Goal: Obtain resource: Obtain resource

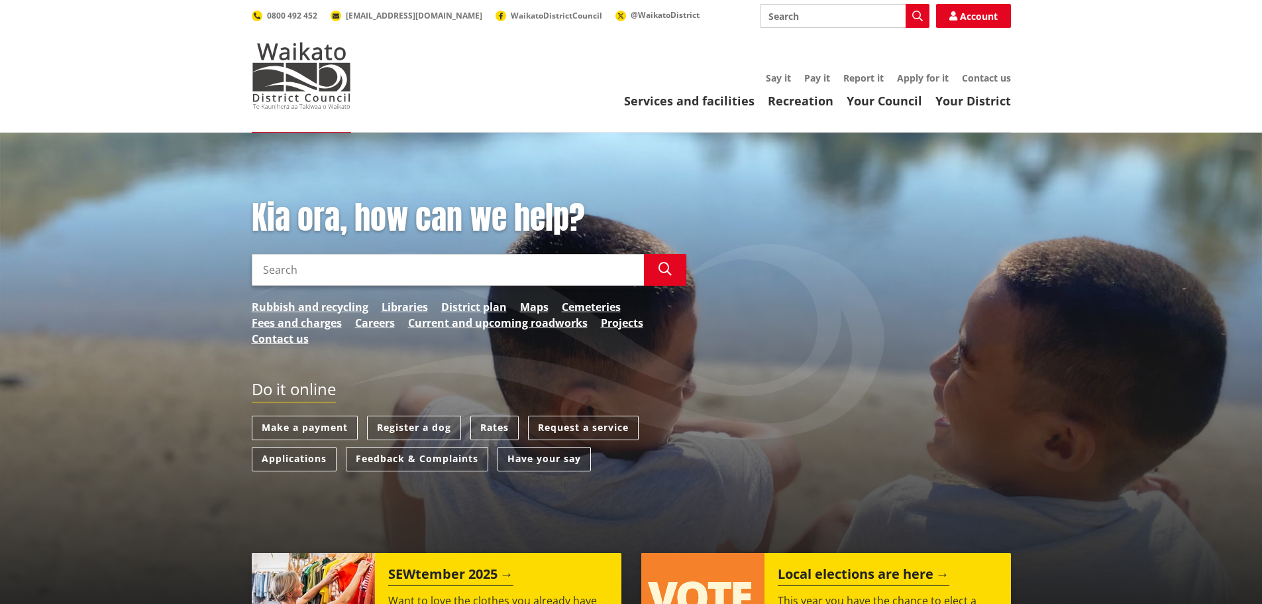
click at [808, 17] on input "Search" at bounding box center [845, 16] width 170 height 24
type input "Elderly housing"
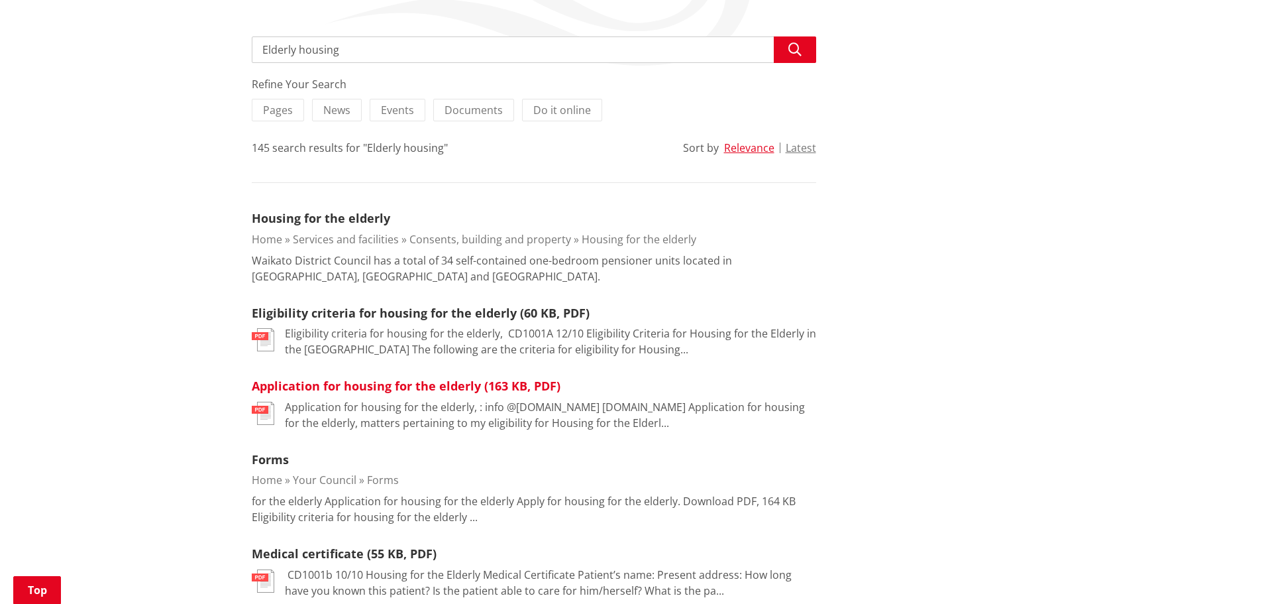
scroll to position [199, 0]
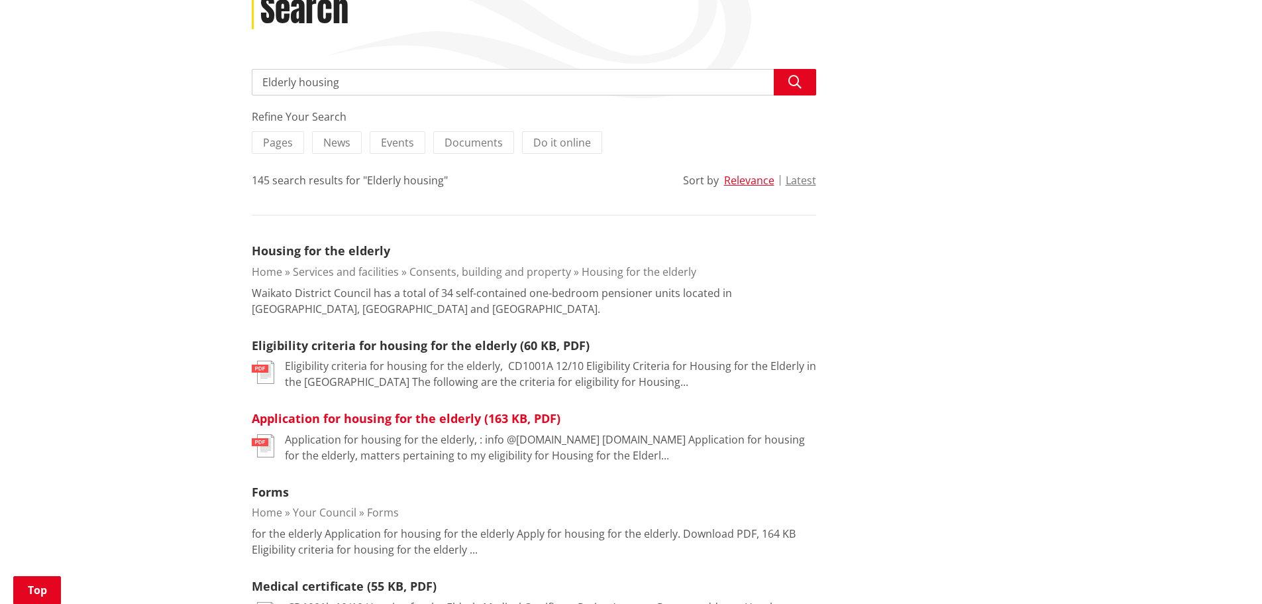
click at [459, 421] on link "Application for housing for the elderly (163 KB, PDF)" at bounding box center [406, 418] width 309 height 16
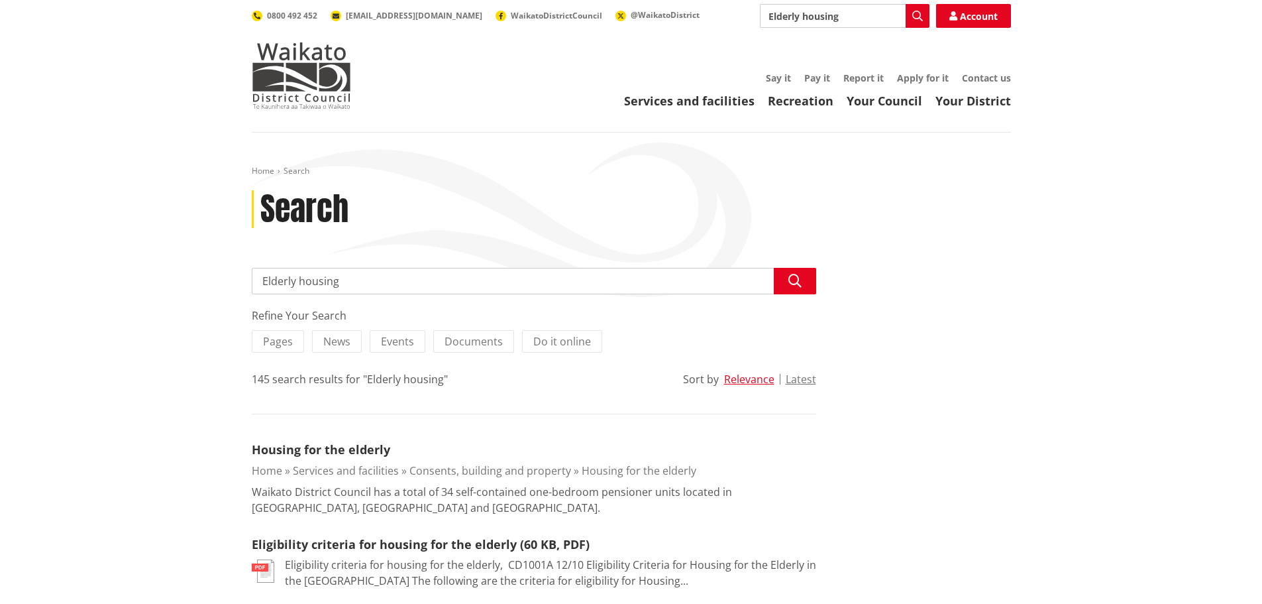
scroll to position [199, 0]
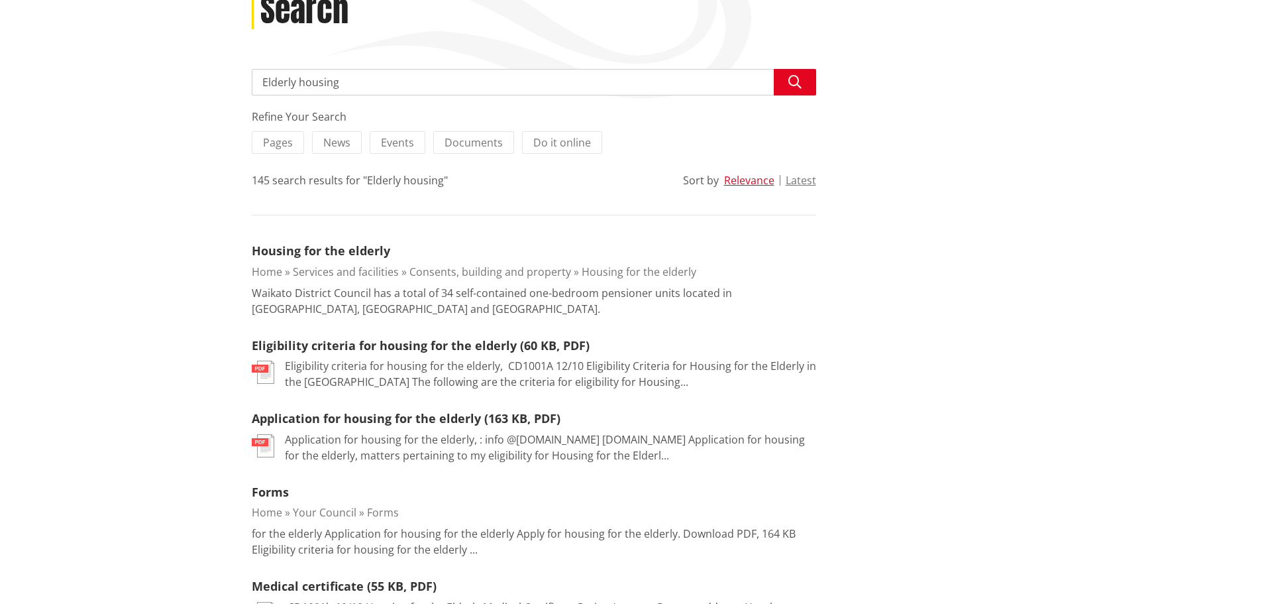
click at [355, 354] on li "Eligibility criteria for housing for the elderly (60 KB, PDF) pdf Eligibility c…" at bounding box center [534, 364] width 565 height 54
click at [371, 345] on link "Eligibility criteria for housing for the elderly (60 KB, PDF)" at bounding box center [421, 345] width 338 height 16
